Goal: Information Seeking & Learning: Learn about a topic

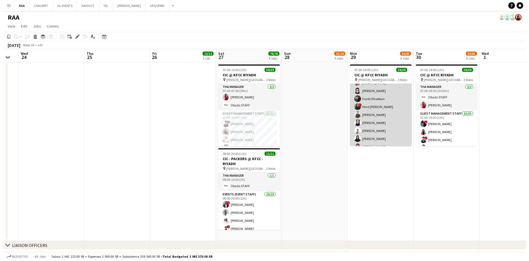
scroll to position [441, 0]
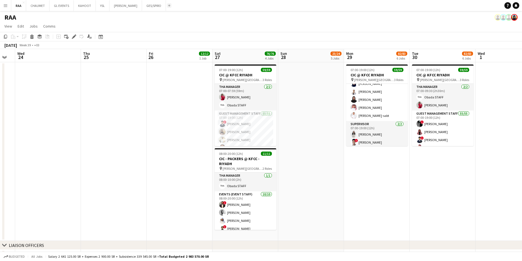
click at [167, 5] on button "Add" at bounding box center [169, 5] width 4 height 4
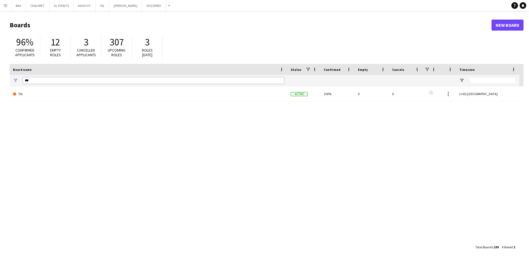
drag, startPoint x: 35, startPoint y: 77, endPoint x: 1, endPoint y: 80, distance: 34.5
click at [1, 80] on main "Boards New Board 96% Confirmed applicants 12 Empty roles 3 Cancelled applicants…" at bounding box center [264, 135] width 529 height 249
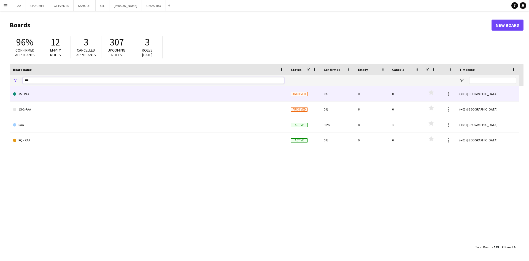
type input "***"
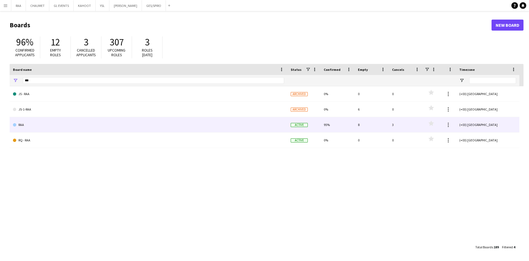
click at [43, 129] on link "RAA" at bounding box center [148, 124] width 271 height 15
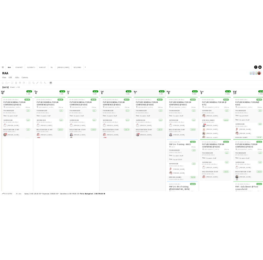
scroll to position [0, 131]
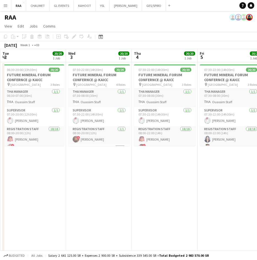
click at [4, 7] on app-icon "Menu" at bounding box center [5, 5] width 4 height 4
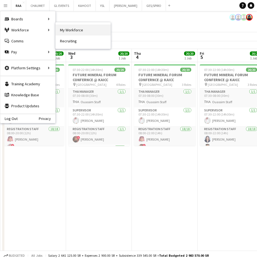
click at [61, 28] on link "My Workforce" at bounding box center [83, 29] width 55 height 11
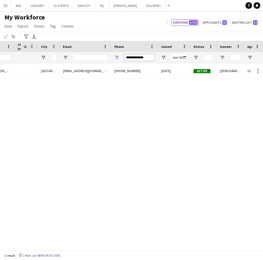
click at [146, 55] on input "**********" at bounding box center [139, 57] width 30 height 7
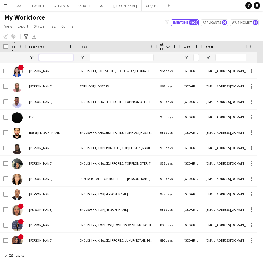
click at [50, 55] on input "Full Name Filter Input" at bounding box center [56, 57] width 34 height 7
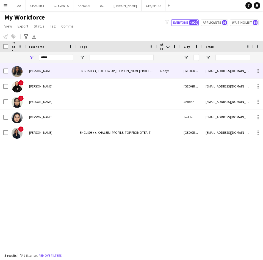
click at [56, 72] on div "[PERSON_NAME]" at bounding box center [51, 70] width 51 height 15
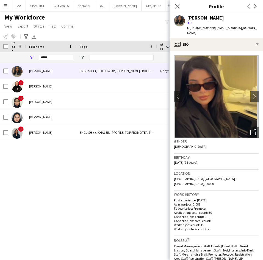
click at [213, 55] on img at bounding box center [216, 96] width 85 height 83
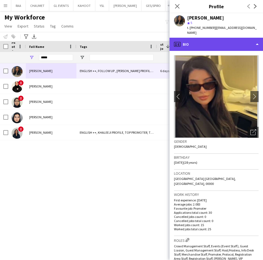
click at [206, 44] on div "profile Bio" at bounding box center [217, 44] width 94 height 13
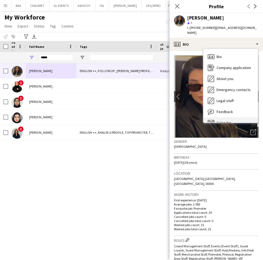
click at [231, 117] on div "Calendar Calendar" at bounding box center [231, 122] width 55 height 11
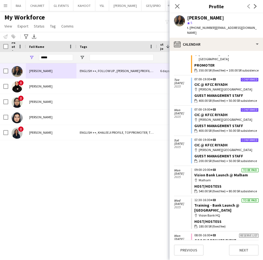
scroll to position [548, 0]
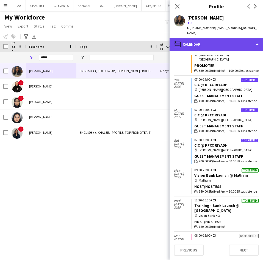
click at [211, 43] on div "calendar-full Calendar" at bounding box center [217, 44] width 94 height 13
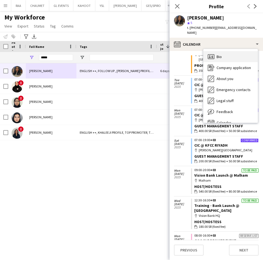
click at [221, 54] on span "Bio" at bounding box center [219, 56] width 5 height 5
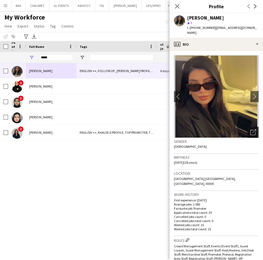
click at [250, 127] on div "Open photos pop-in" at bounding box center [253, 132] width 11 height 11
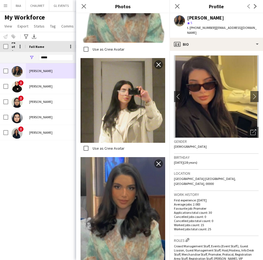
scroll to position [197, 0]
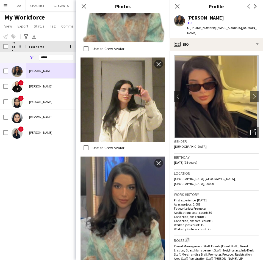
click at [81, 2] on div "Close pop-in" at bounding box center [83, 6] width 15 height 13
click at [85, 3] on app-icon "Close pop-in" at bounding box center [84, 6] width 8 height 8
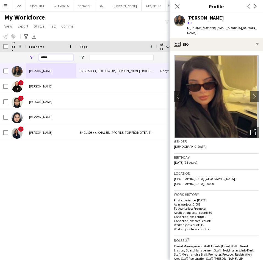
drag, startPoint x: 57, startPoint y: 56, endPoint x: 30, endPoint y: 54, distance: 26.7
click at [30, 54] on div "*****" at bounding box center [51, 57] width 51 height 11
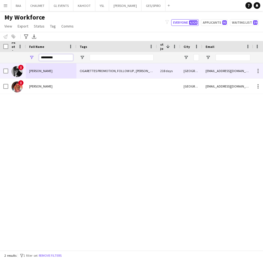
type input "*********"
click at [55, 71] on div "[PERSON_NAME]" at bounding box center [51, 70] width 51 height 15
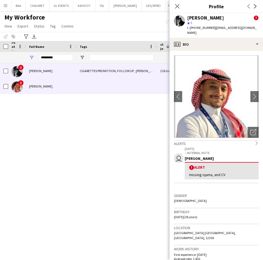
click at [99, 91] on div at bounding box center [117, 86] width 81 height 15
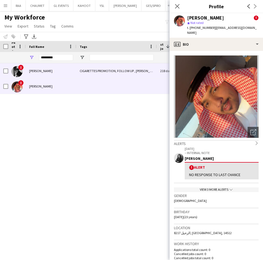
click at [102, 72] on div "CIGARETTES PROMOTION, FOLLOW UP , [PERSON_NAME] PROFILE, THA SUPERVISOR CERTIFI…" at bounding box center [117, 70] width 81 height 15
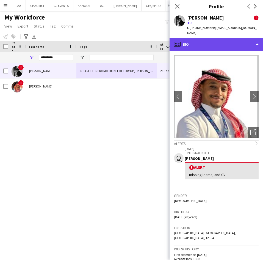
click at [225, 39] on div "profile Bio" at bounding box center [217, 44] width 94 height 13
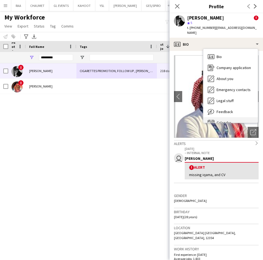
click at [240, 117] on div "Calendar Calendar" at bounding box center [231, 122] width 55 height 11
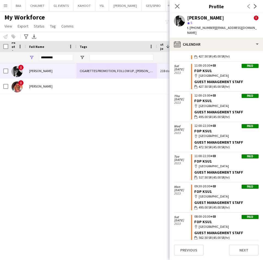
scroll to position [1989, 0]
